Goal: Task Accomplishment & Management: Complete application form

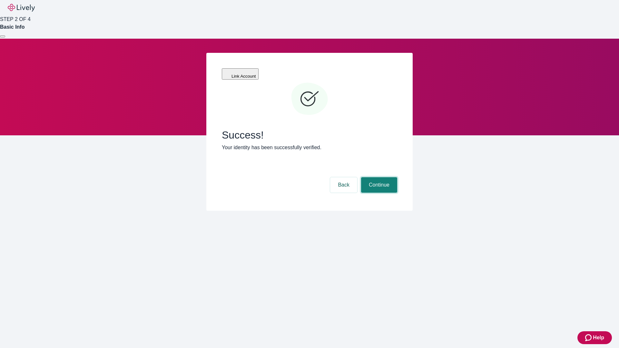
click at [378, 177] on button "Continue" at bounding box center [379, 184] width 36 height 15
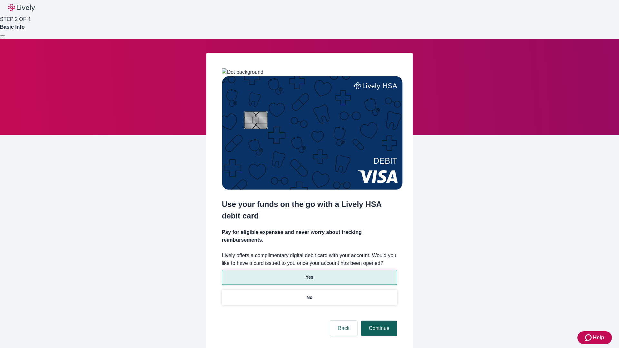
click at [309, 294] on p "No" at bounding box center [309, 297] width 6 height 7
click at [378, 321] on button "Continue" at bounding box center [379, 328] width 36 height 15
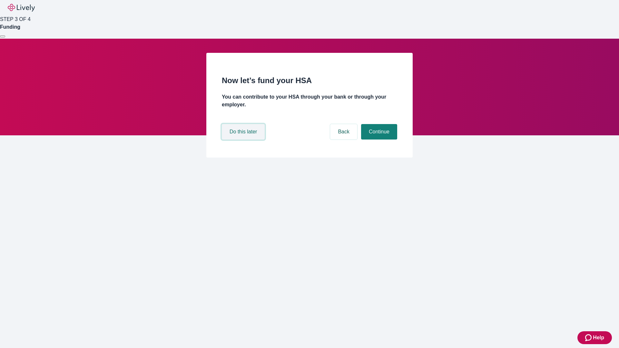
click at [244, 140] on button "Do this later" at bounding box center [243, 131] width 43 height 15
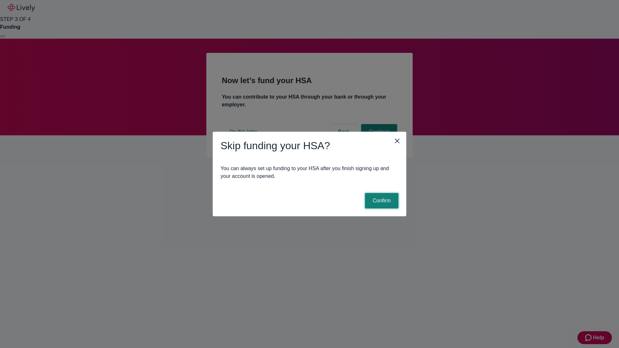
click at [381, 201] on button "Confirm" at bounding box center [382, 200] width 34 height 15
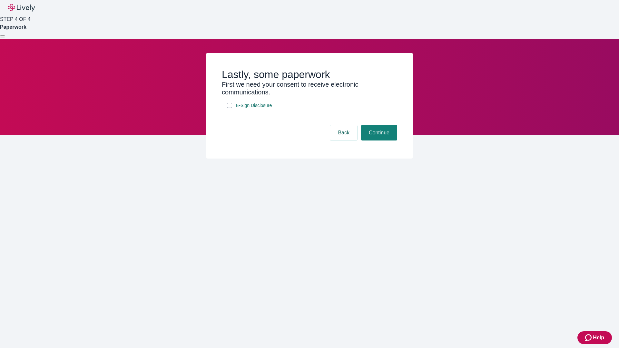
click at [229, 108] on input "E-Sign Disclosure" at bounding box center [229, 105] width 5 height 5
checkbox input "true"
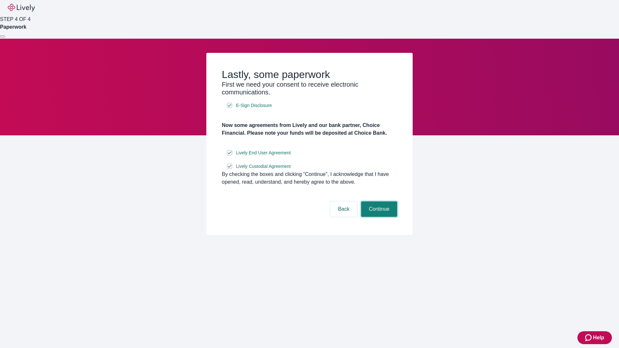
click at [378, 217] on button "Continue" at bounding box center [379, 208] width 36 height 15
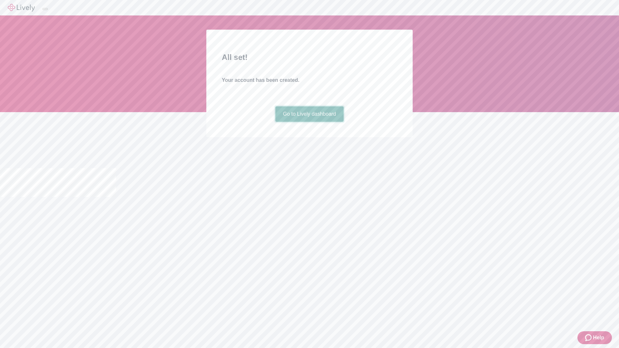
click at [309, 122] on link "Go to Lively dashboard" at bounding box center [309, 113] width 69 height 15
